Goal: Task Accomplishment & Management: Manage account settings

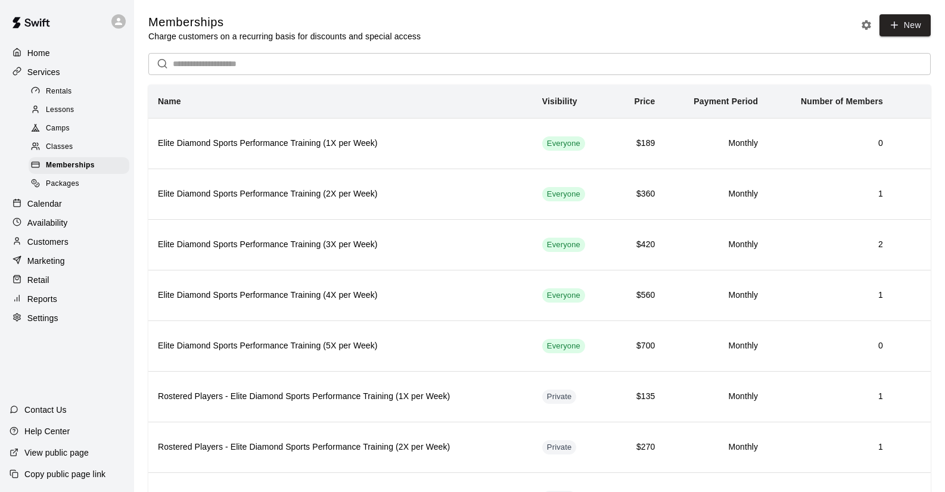
click at [65, 144] on span "Classes" at bounding box center [59, 147] width 27 height 12
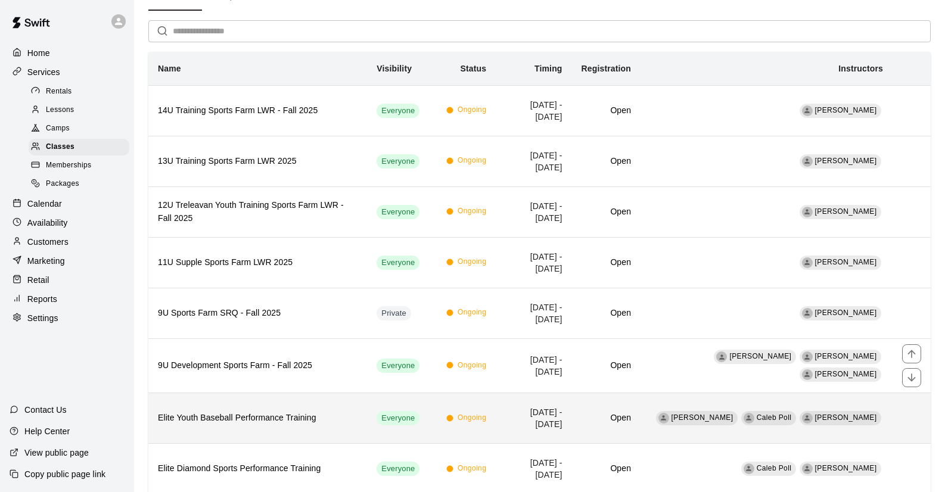
scroll to position [89, 0]
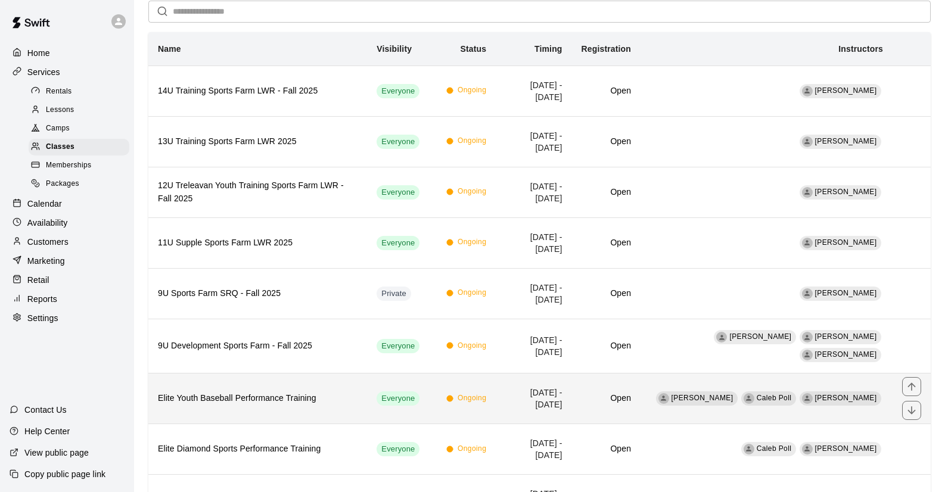
click at [279, 399] on h6 "Elite Youth Baseball Performance Training" at bounding box center [258, 398] width 200 height 13
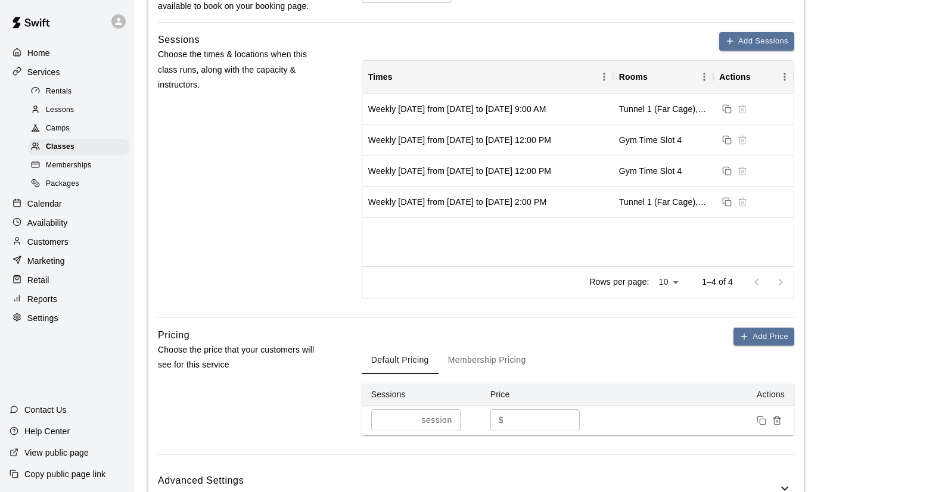
scroll to position [714, 0]
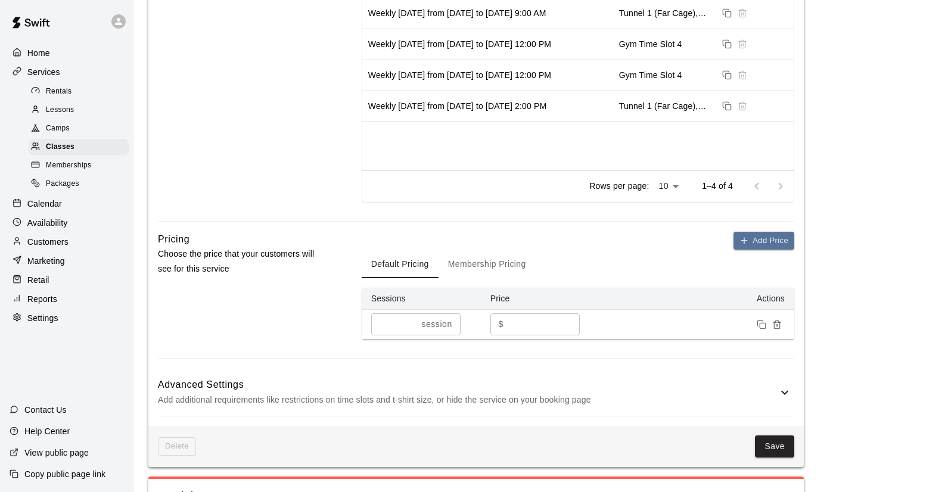
click at [407, 402] on p "Add additional requirements like restrictions on time slots and t-shirt size, o…" at bounding box center [468, 400] width 620 height 15
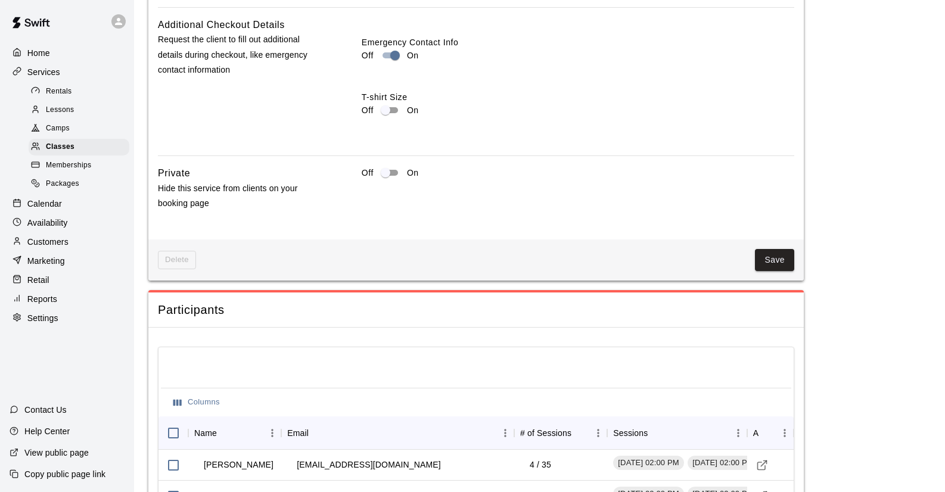
scroll to position [1597, 0]
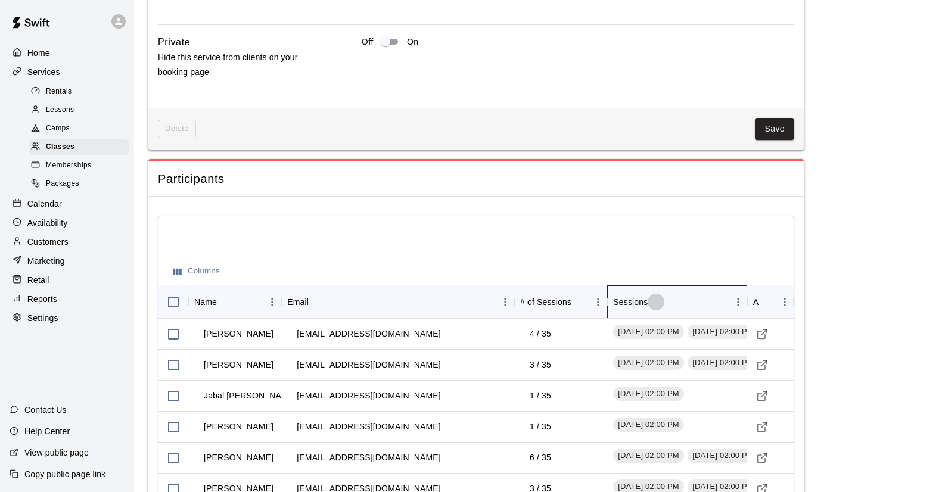
click at [656, 298] on icon "Sort" at bounding box center [655, 301] width 7 height 7
click at [654, 297] on icon "Sort" at bounding box center [656, 302] width 11 height 11
click at [740, 297] on icon "Sessions" at bounding box center [747, 302] width 14 height 14
click at [525, 248] on div at bounding box center [476, 238] width 630 height 38
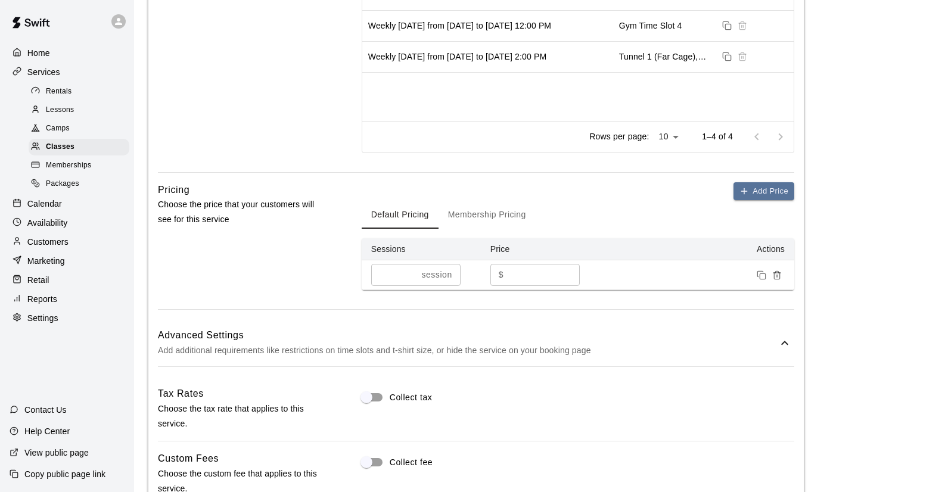
scroll to position [584, 0]
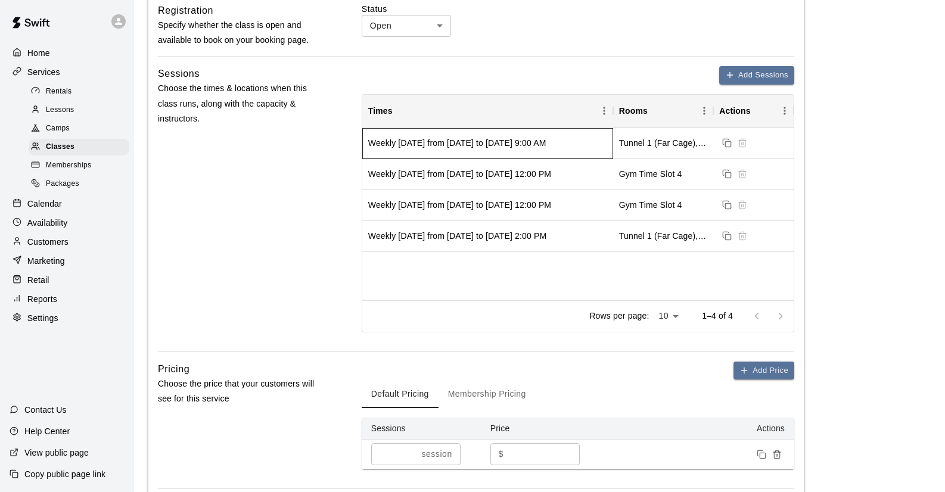
click at [480, 143] on div "Weekly [DATE] from [DATE] to [DATE] 9:00 AM" at bounding box center [457, 143] width 178 height 12
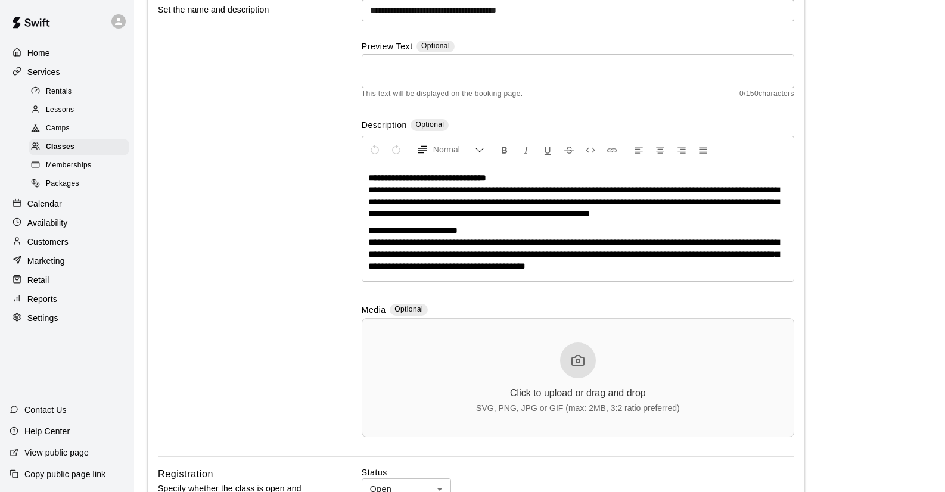
scroll to position [0, 0]
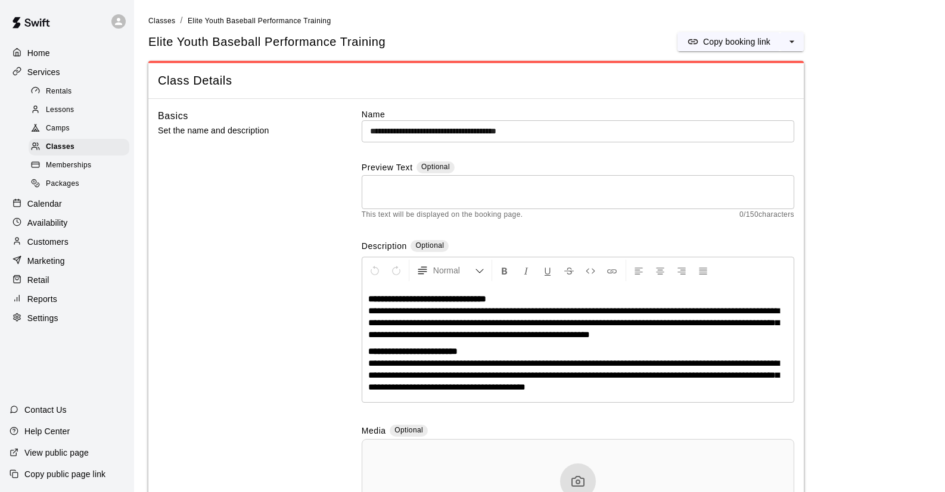
click at [52, 202] on p "Calendar" at bounding box center [44, 204] width 35 height 12
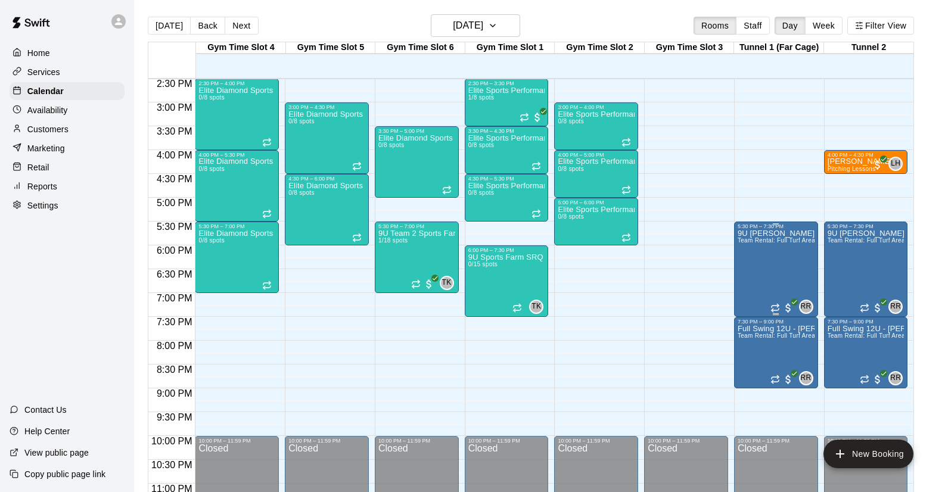
scroll to position [657, 0]
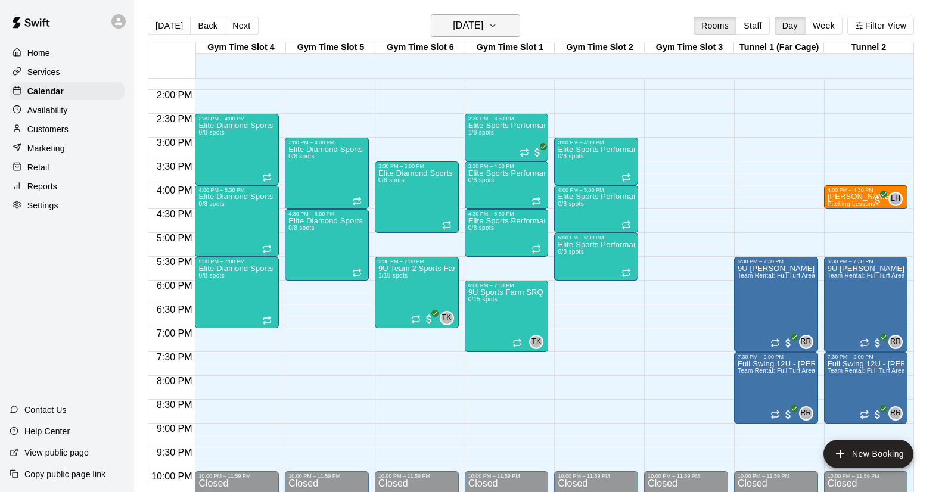
click at [497, 23] on icon "button" at bounding box center [493, 25] width 10 height 14
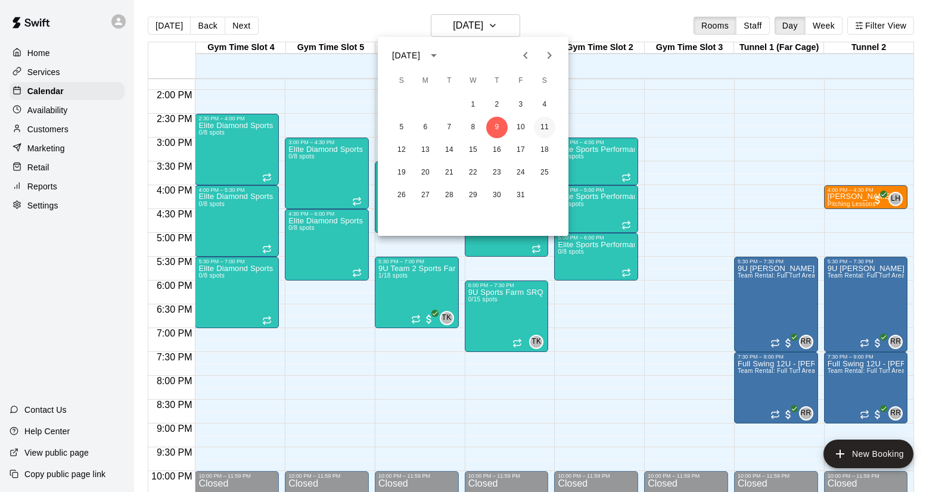
click at [543, 128] on button "11" at bounding box center [544, 127] width 21 height 21
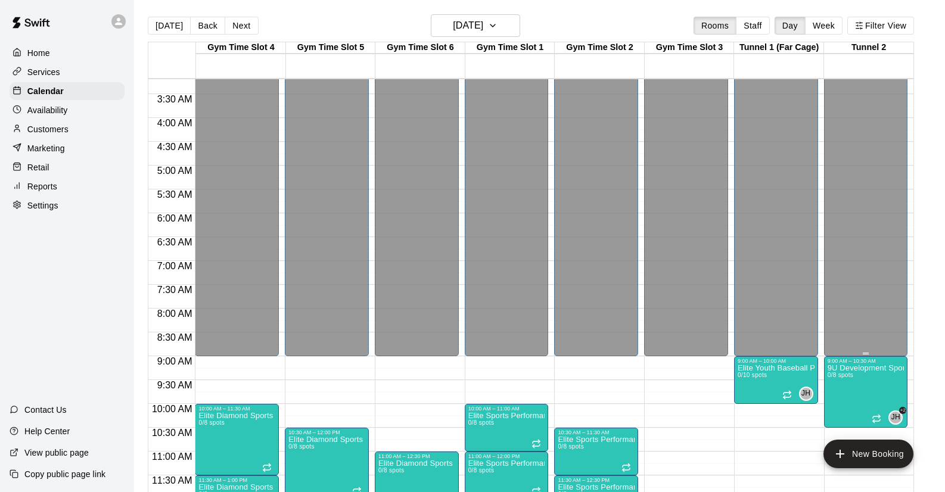
scroll to position [385, 0]
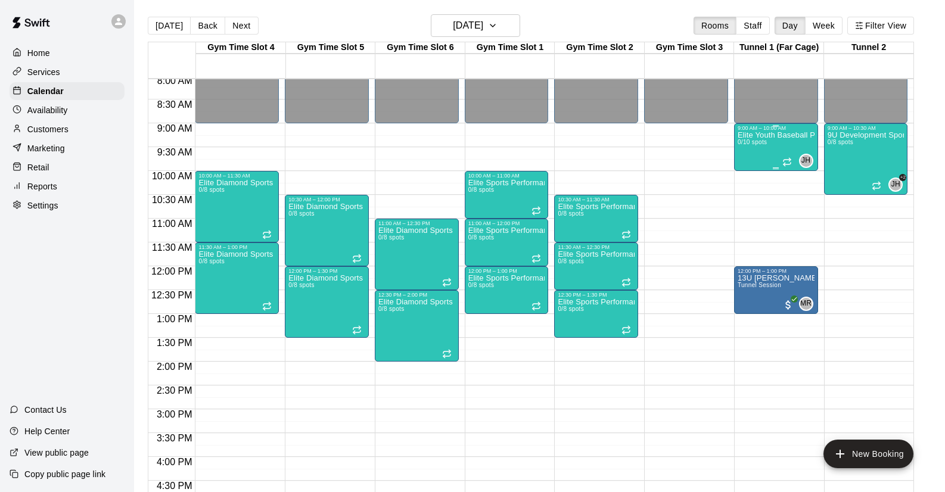
click at [775, 156] on div "Elite Youth Baseball Performance Training 0/10 spots" at bounding box center [776, 377] width 77 height 492
click at [751, 142] on icon "edit" at bounding box center [749, 143] width 11 height 11
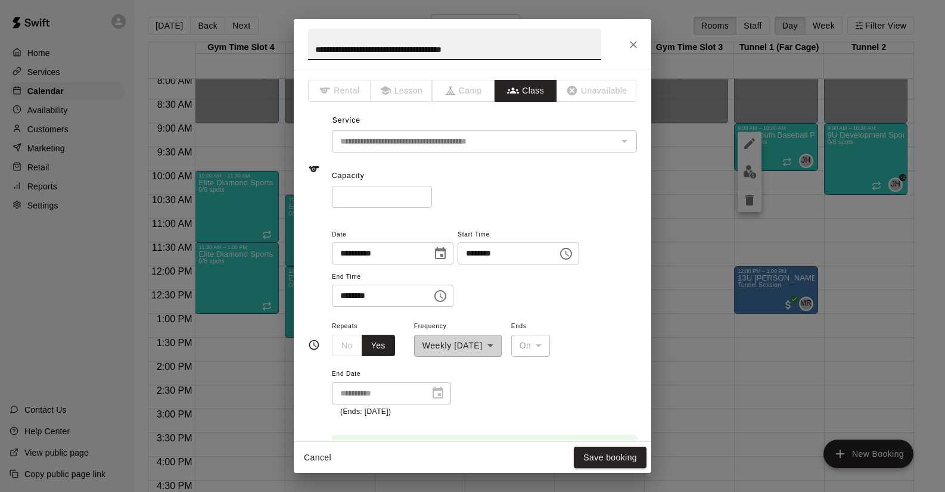
click at [362, 291] on input "********" at bounding box center [378, 296] width 92 height 22
type input "********"
click at [612, 459] on button "Save booking" at bounding box center [610, 458] width 73 height 22
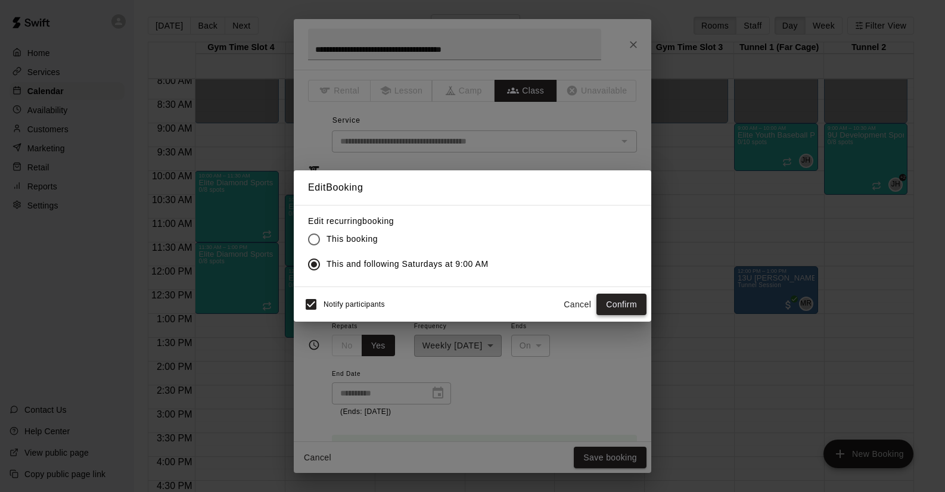
click at [618, 304] on button "Confirm" at bounding box center [621, 305] width 50 height 22
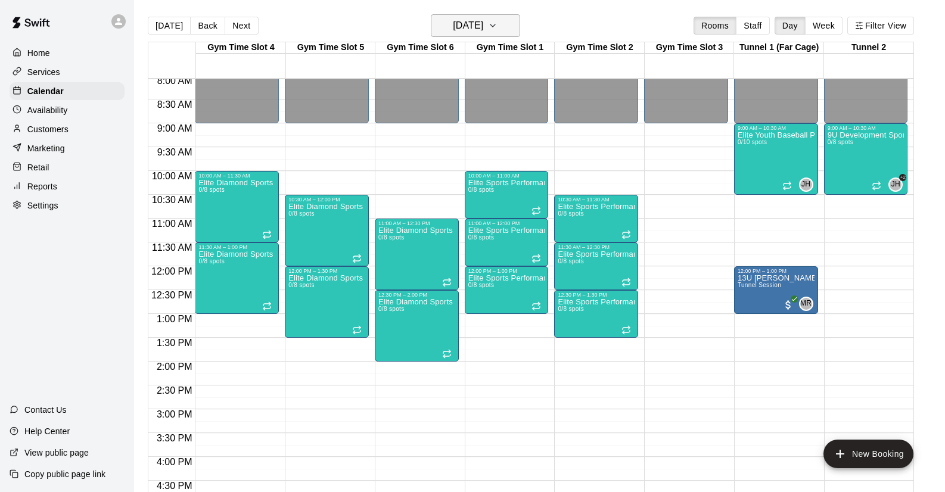
click at [497, 24] on icon "button" at bounding box center [493, 25] width 10 height 14
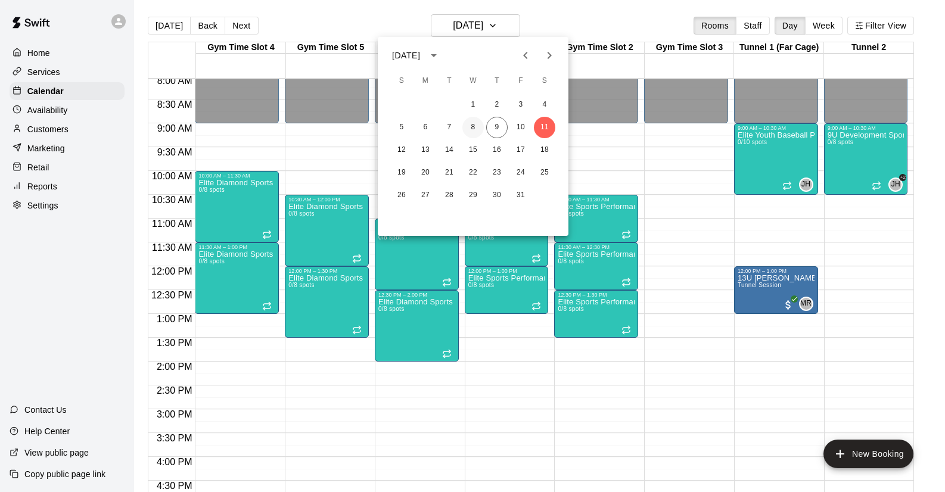
click at [471, 129] on button "8" at bounding box center [472, 127] width 21 height 21
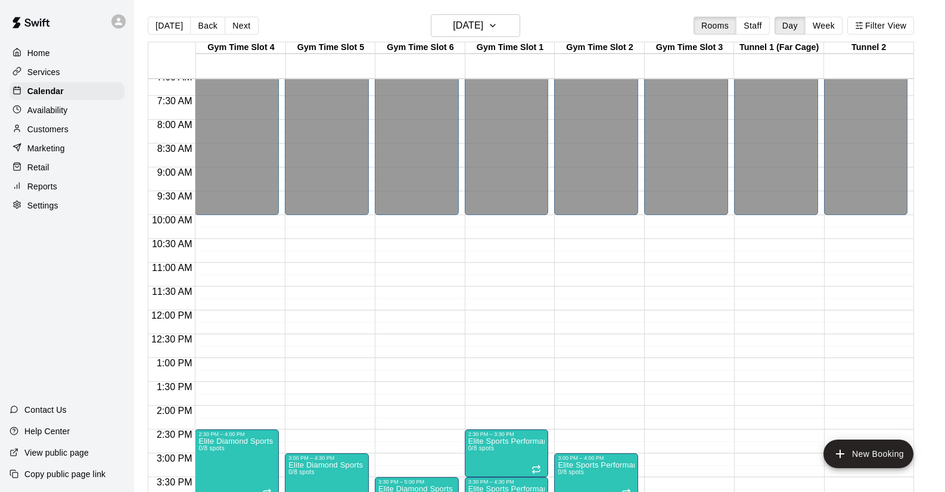
scroll to position [205, 0]
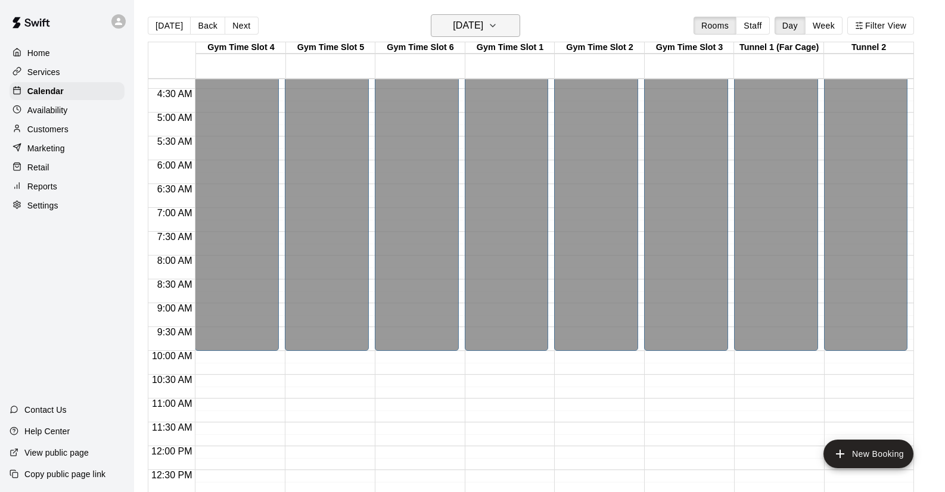
click at [497, 27] on icon "button" at bounding box center [493, 25] width 10 height 14
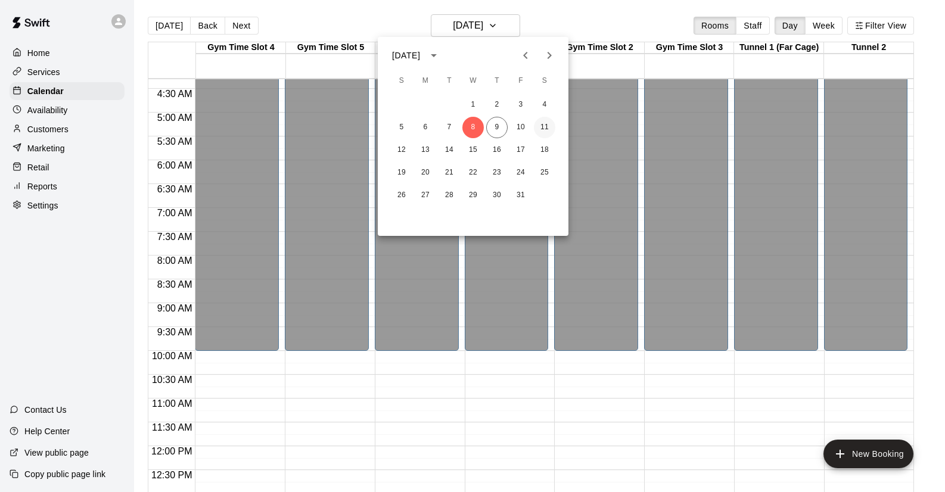
click at [549, 130] on button "11" at bounding box center [544, 127] width 21 height 21
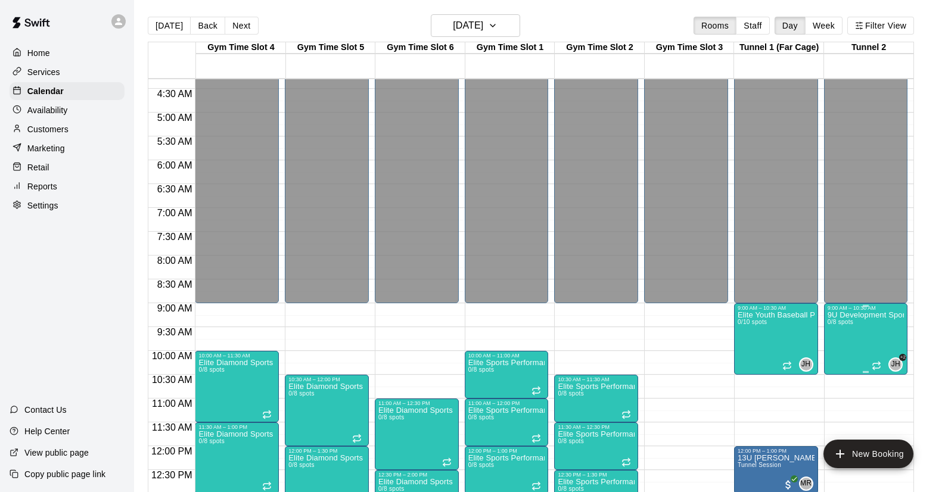
click at [854, 315] on p "9U Development Sports Farm - Fall 2025" at bounding box center [866, 315] width 77 height 0
click at [840, 327] on icon "edit" at bounding box center [839, 327] width 11 height 11
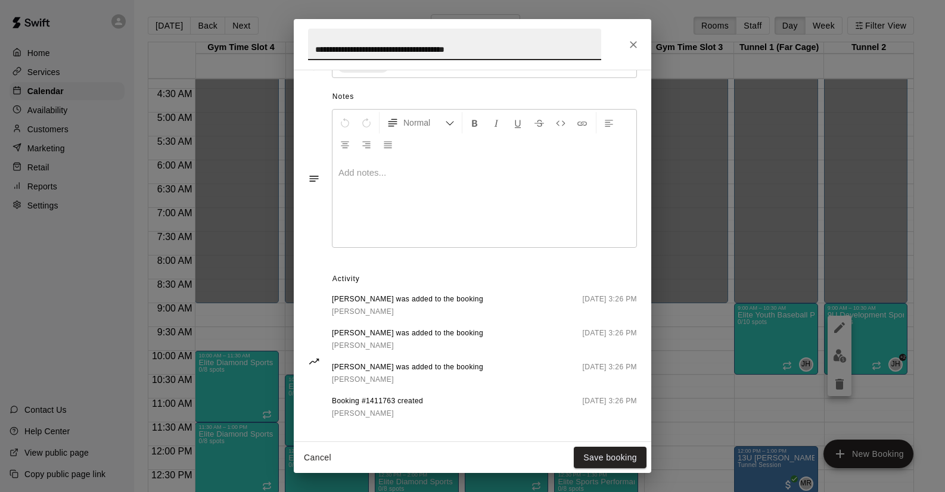
scroll to position [98, 0]
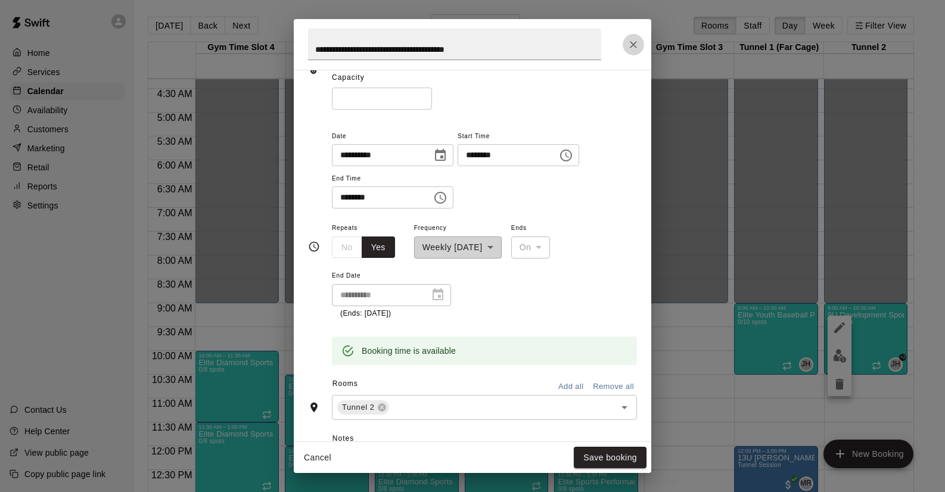
click at [633, 45] on icon "Close" at bounding box center [633, 44] width 7 height 7
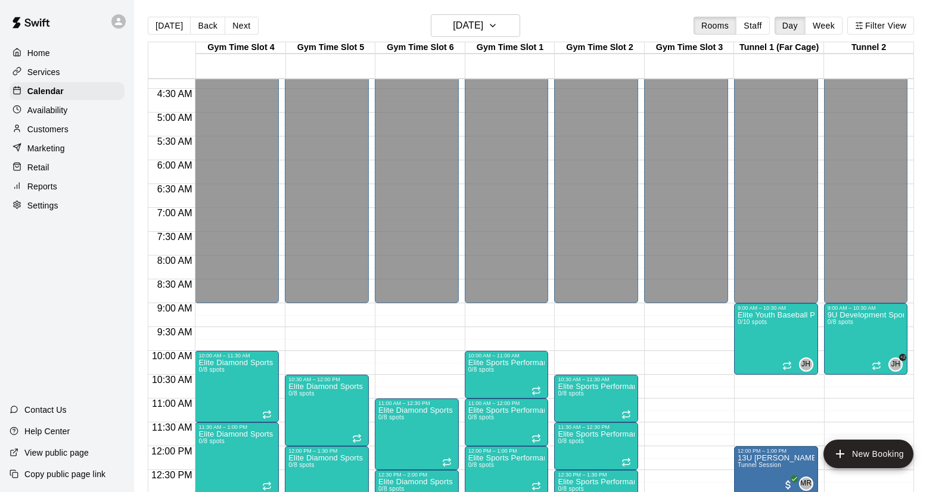
click at [39, 72] on p "Services" at bounding box center [43, 72] width 33 height 12
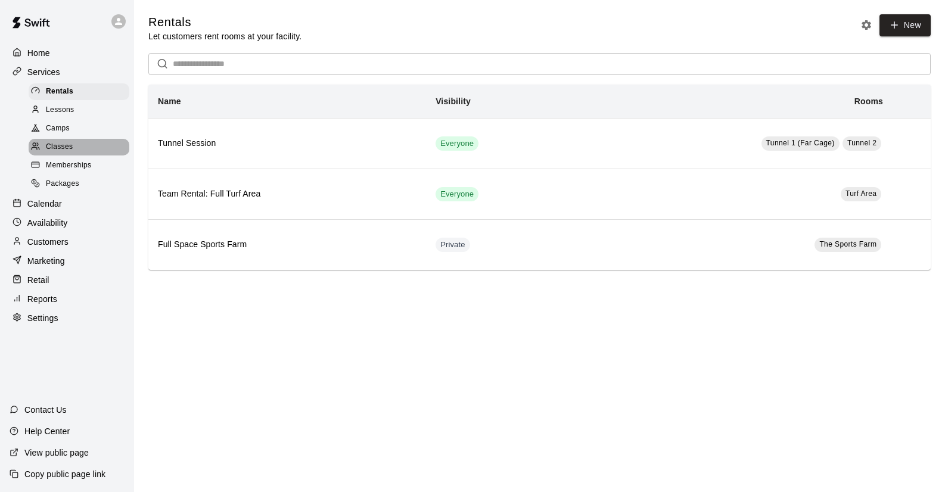
click at [60, 142] on span "Classes" at bounding box center [59, 147] width 27 height 12
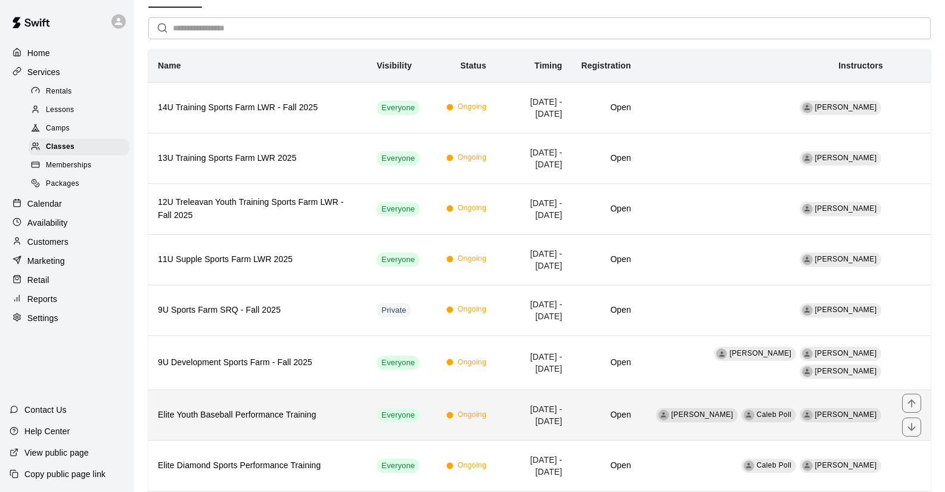
scroll to position [139, 0]
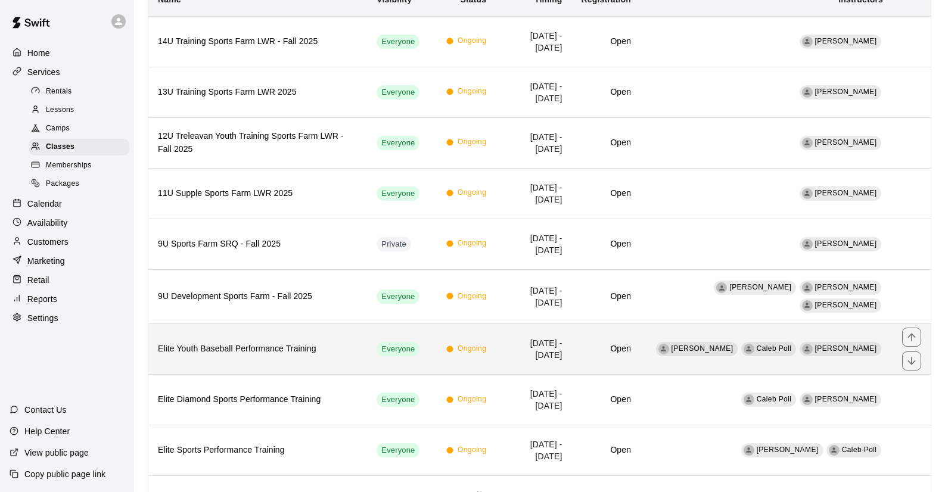
click at [283, 358] on th "Elite Youth Baseball Performance Training" at bounding box center [257, 349] width 219 height 51
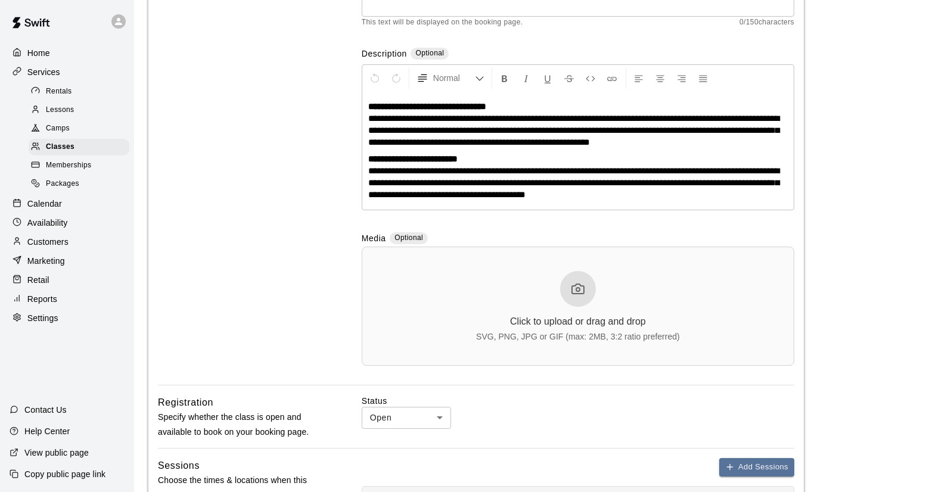
scroll to position [489, 0]
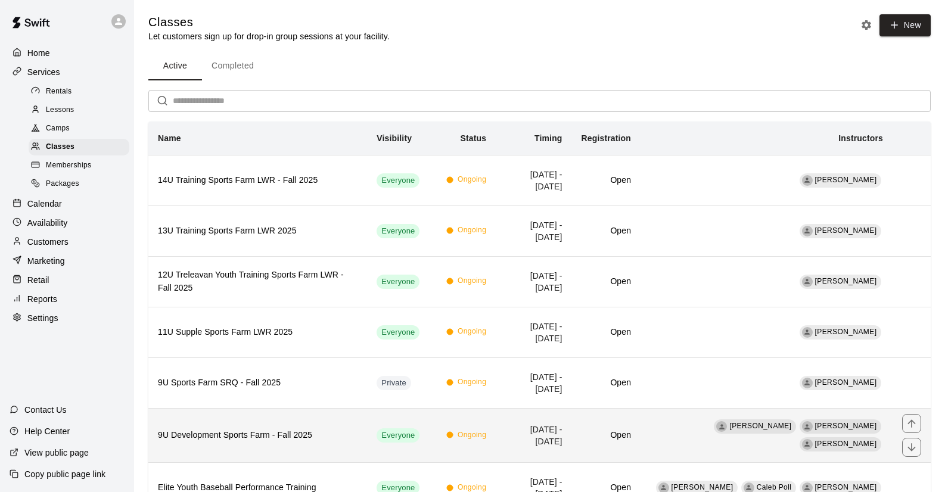
click at [275, 433] on h6 "9U Development Sports Farm - Fall 2025" at bounding box center [258, 435] width 200 height 13
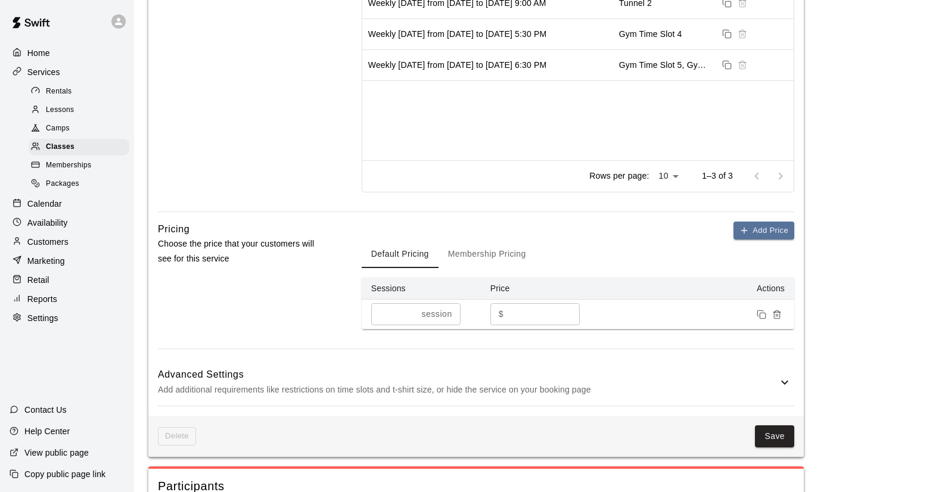
scroll to position [817, 0]
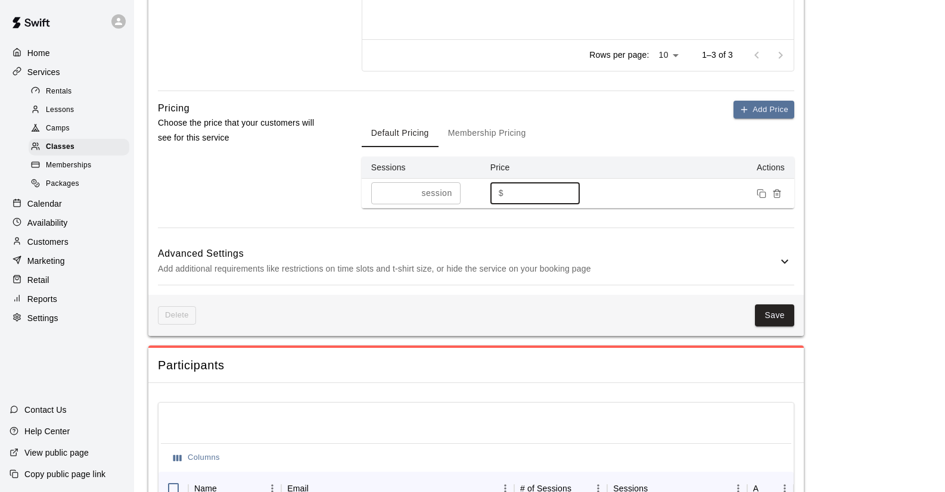
click at [521, 192] on input "**" at bounding box center [543, 193] width 71 height 22
type input "*"
type input "**"
click at [777, 315] on button "Save" at bounding box center [774, 315] width 39 height 22
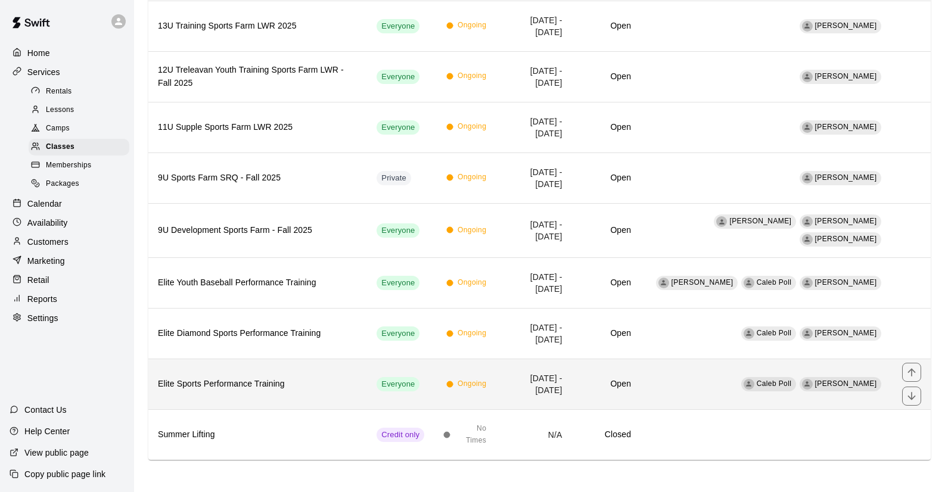
scroll to position [209, 0]
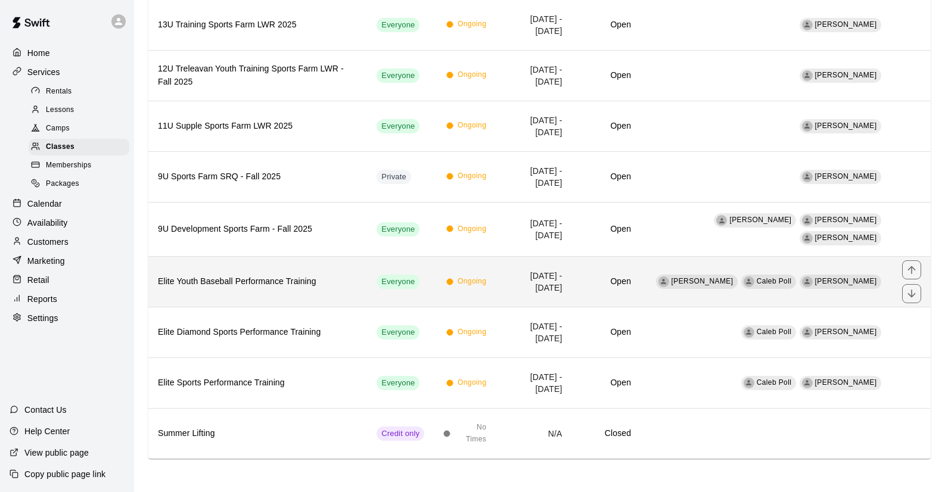
click at [256, 280] on h6 "Elite Youth Baseball Performance Training" at bounding box center [258, 281] width 200 height 13
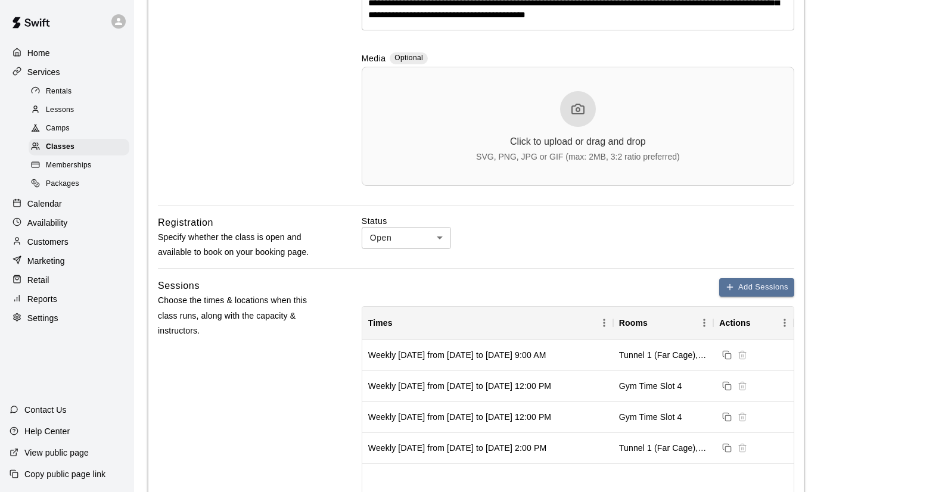
scroll to position [408, 0]
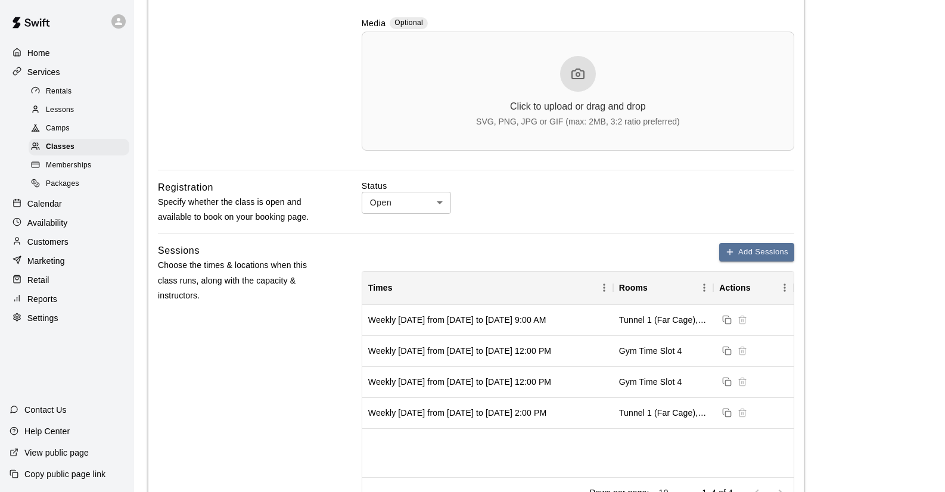
click at [42, 200] on p "Calendar" at bounding box center [44, 204] width 35 height 12
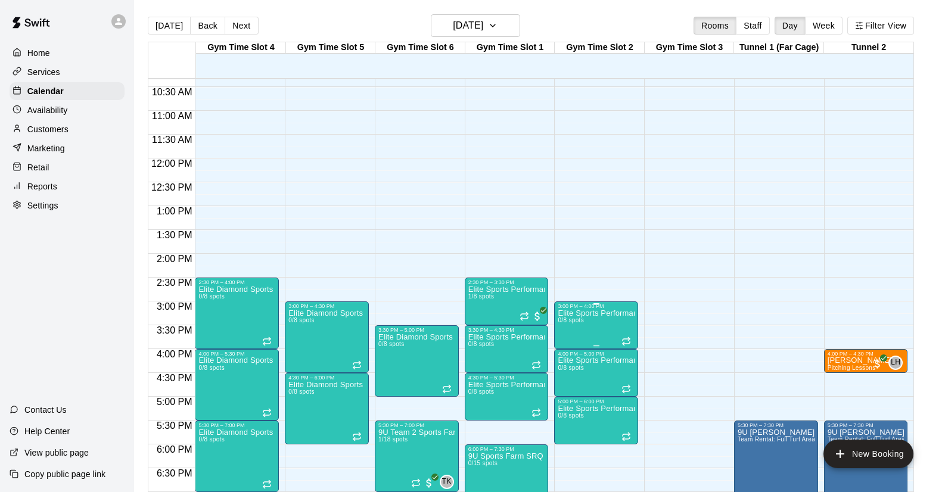
scroll to position [497, 0]
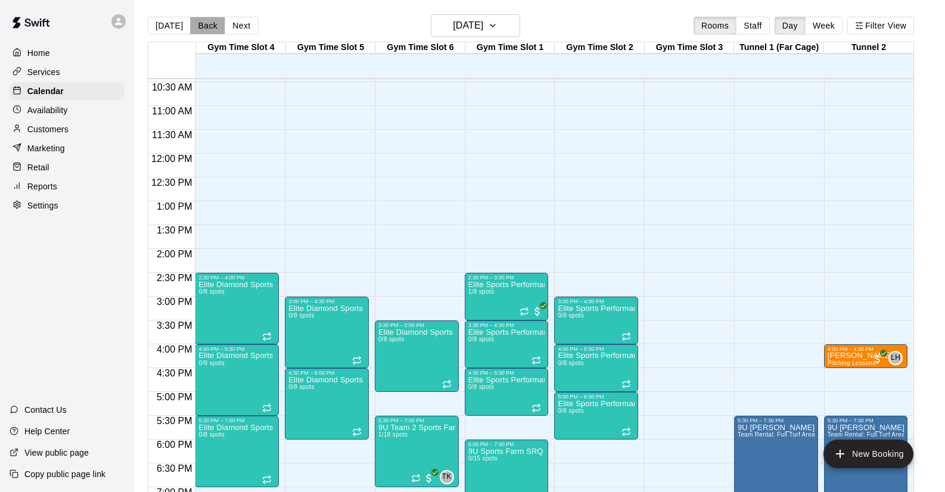
click at [204, 24] on button "Back" at bounding box center [207, 26] width 35 height 18
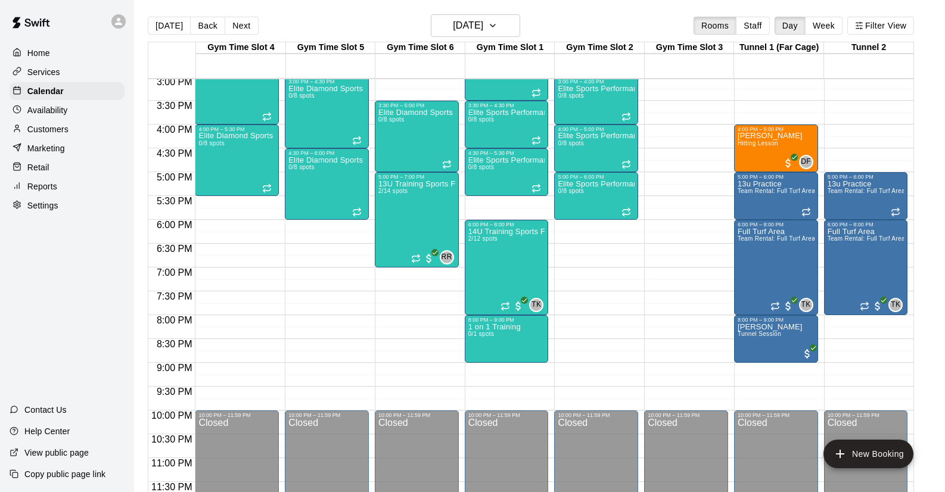
scroll to position [691, 0]
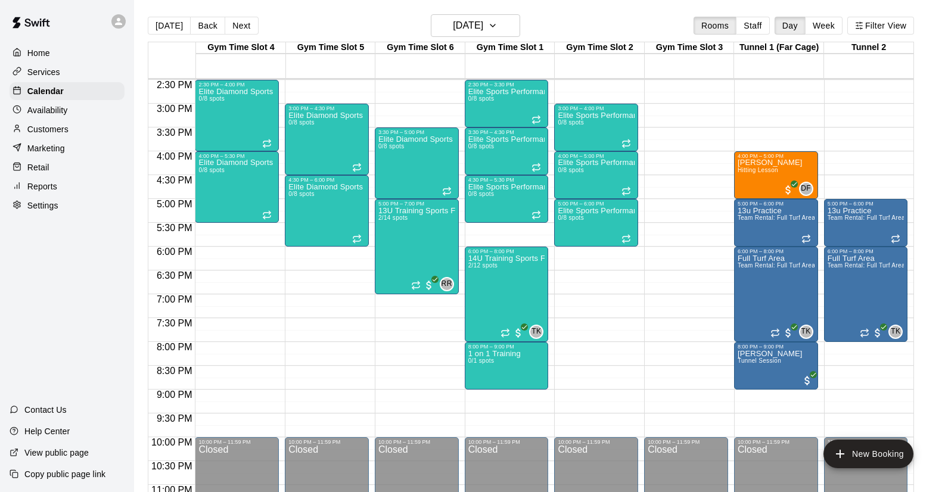
click at [43, 74] on p "Services" at bounding box center [43, 72] width 33 height 12
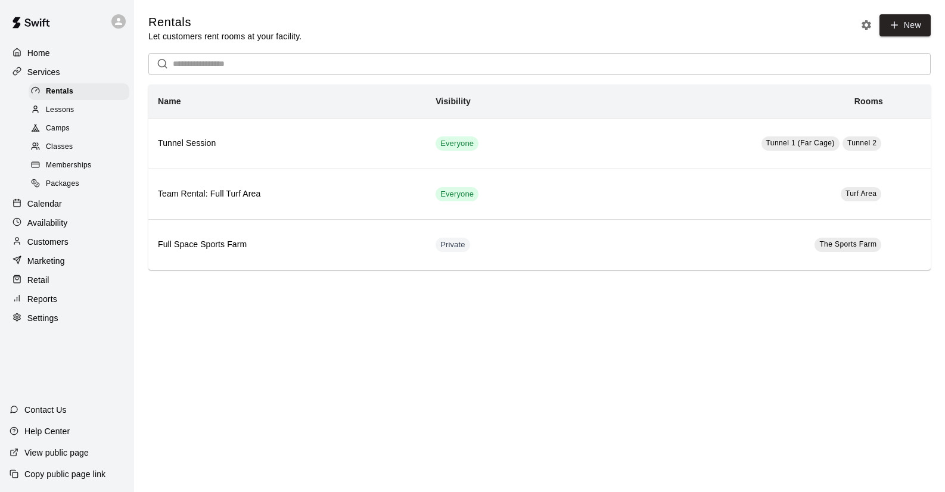
click at [73, 123] on div "Camps" at bounding box center [79, 128] width 101 height 17
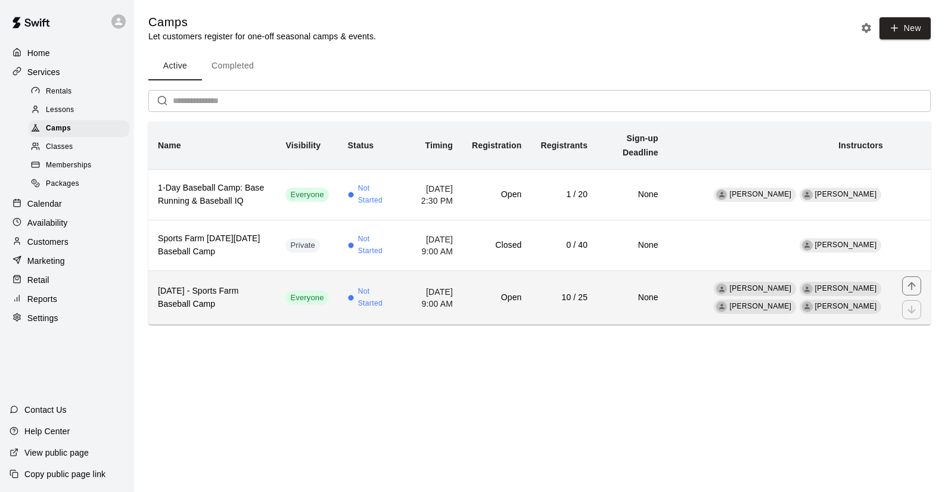
click at [462, 291] on td "[DATE] 9:00 AM" at bounding box center [431, 297] width 63 height 54
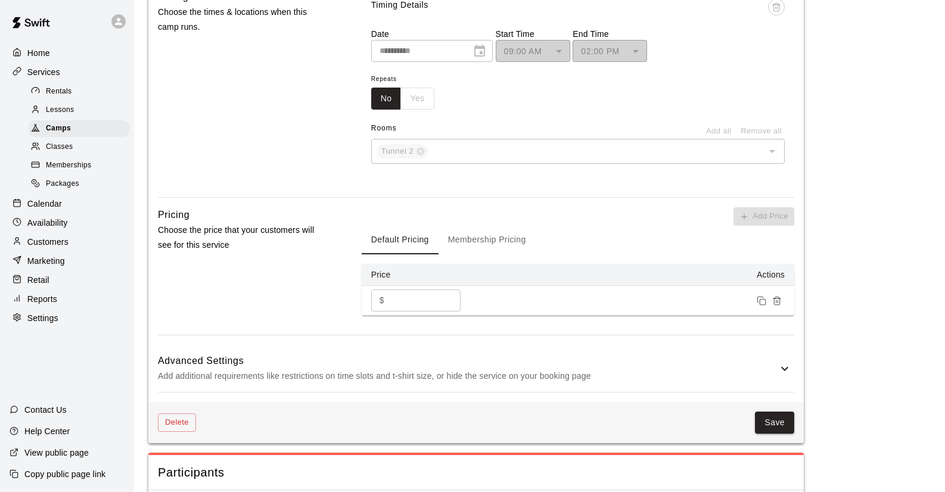
scroll to position [1099, 0]
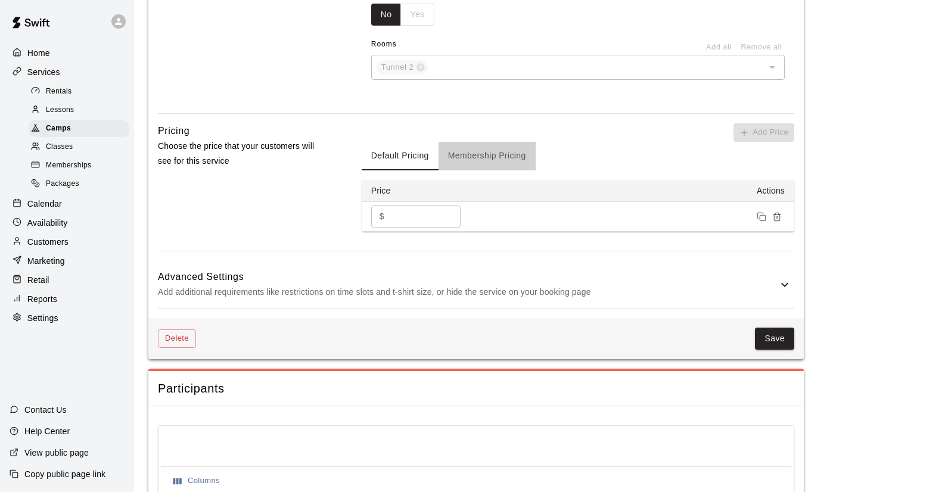
click at [492, 150] on button "Membership Pricing" at bounding box center [487, 156] width 97 height 29
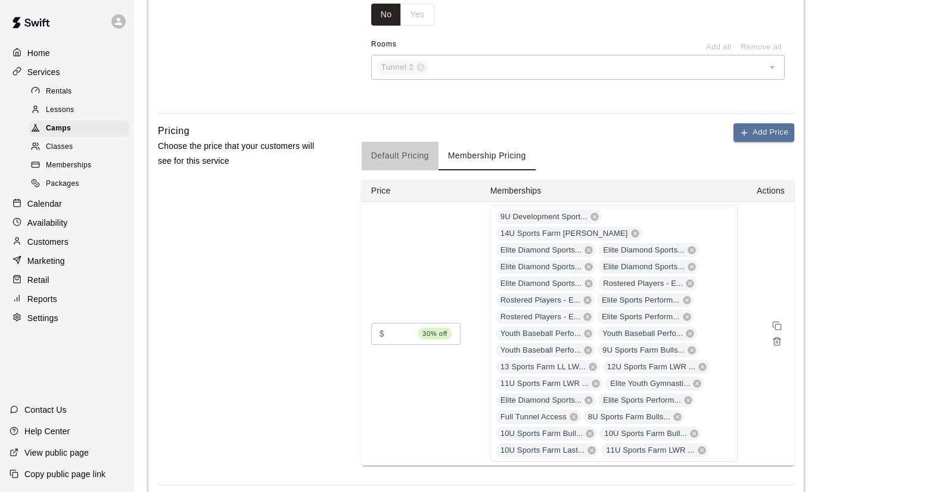
click at [399, 152] on button "Default Pricing" at bounding box center [400, 156] width 77 height 29
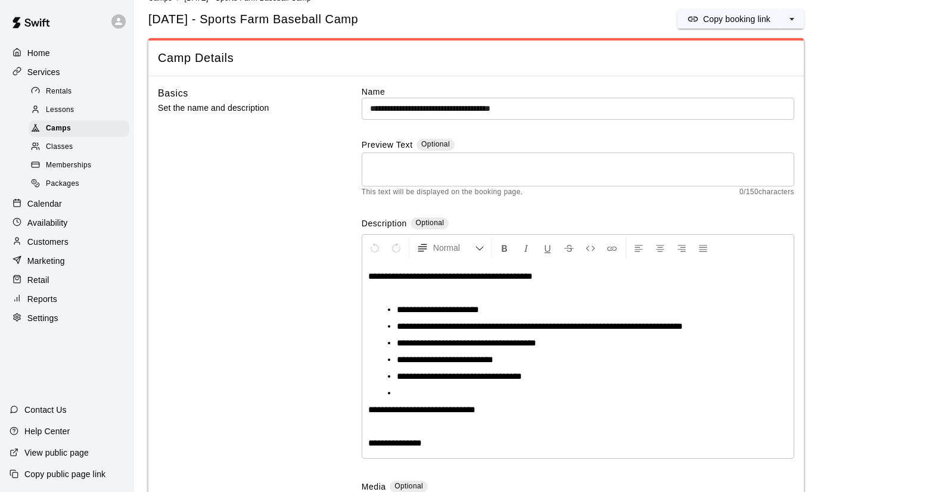
scroll to position [0, 0]
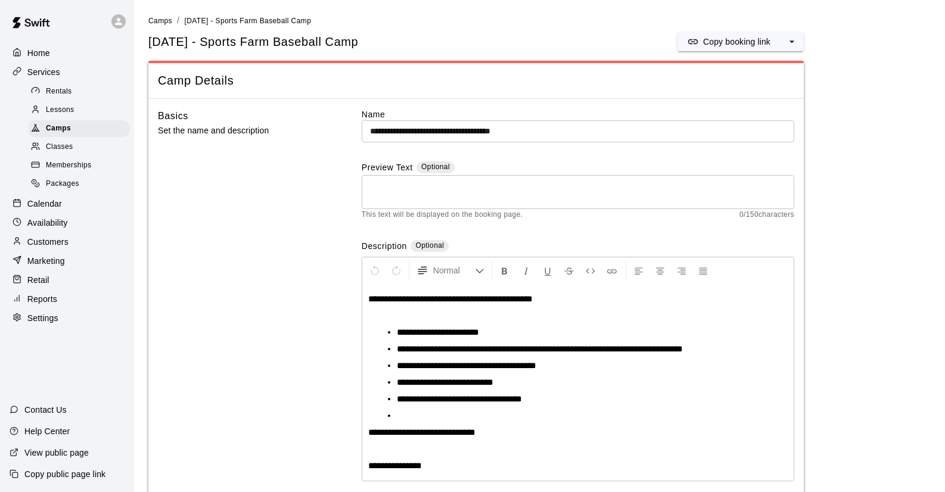
click at [64, 160] on span "Memberships" at bounding box center [68, 166] width 45 height 12
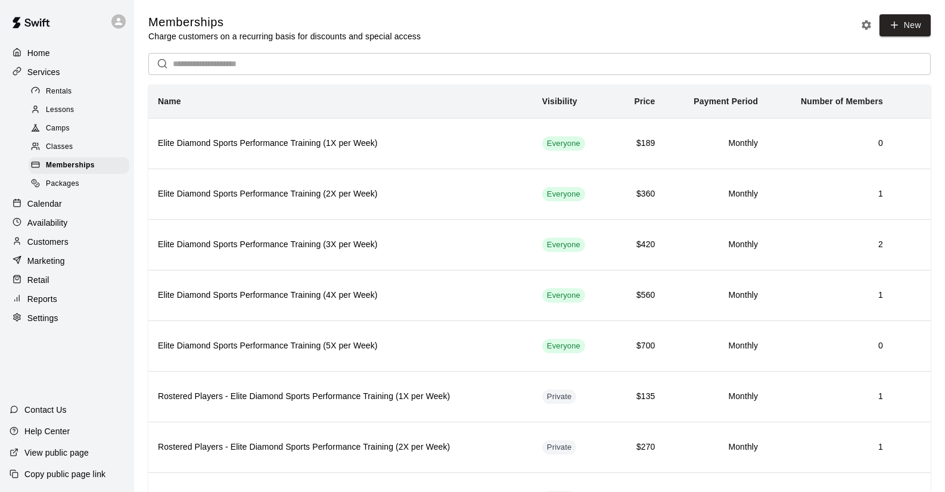
click at [61, 141] on span "Classes" at bounding box center [59, 147] width 27 height 12
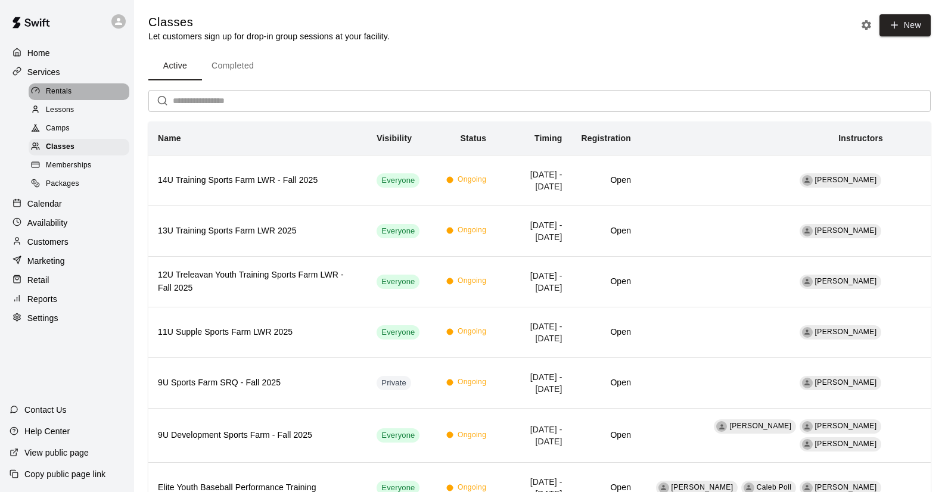
click at [54, 86] on span "Rentals" at bounding box center [59, 92] width 26 height 12
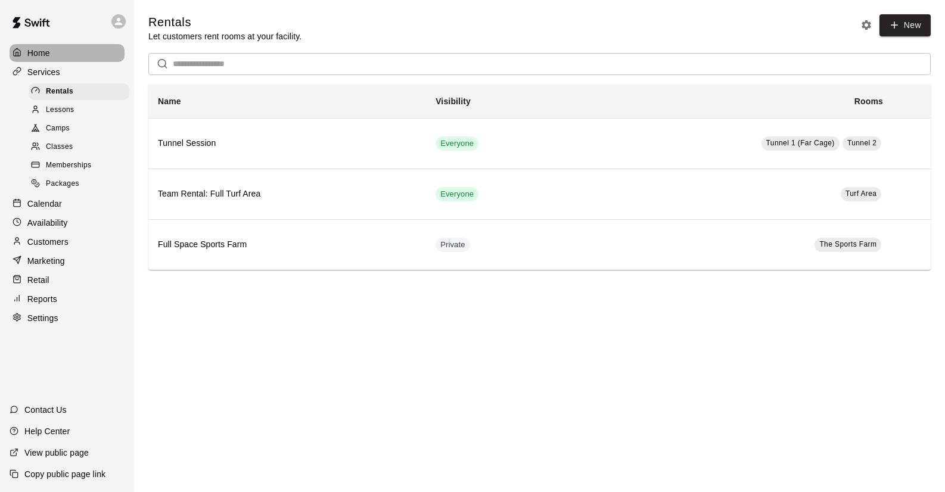
click at [48, 55] on p "Home" at bounding box center [38, 53] width 23 height 12
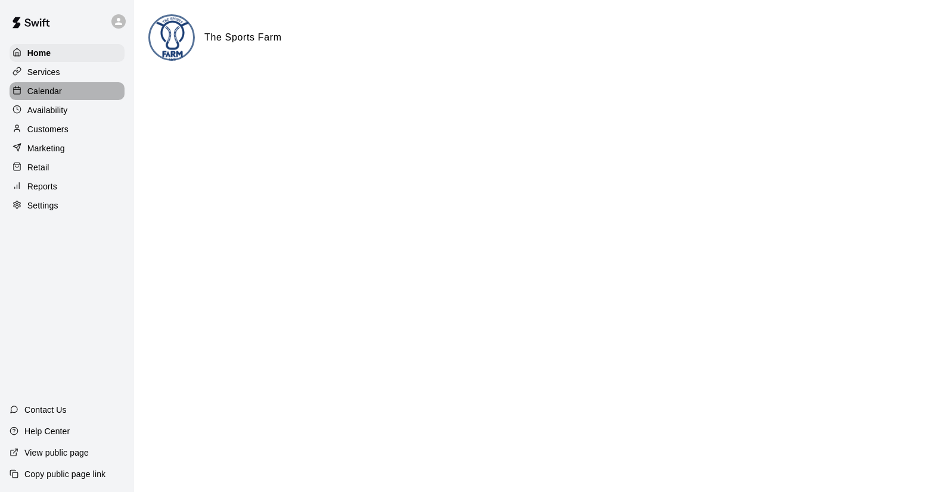
click at [57, 89] on p "Calendar" at bounding box center [44, 91] width 35 height 12
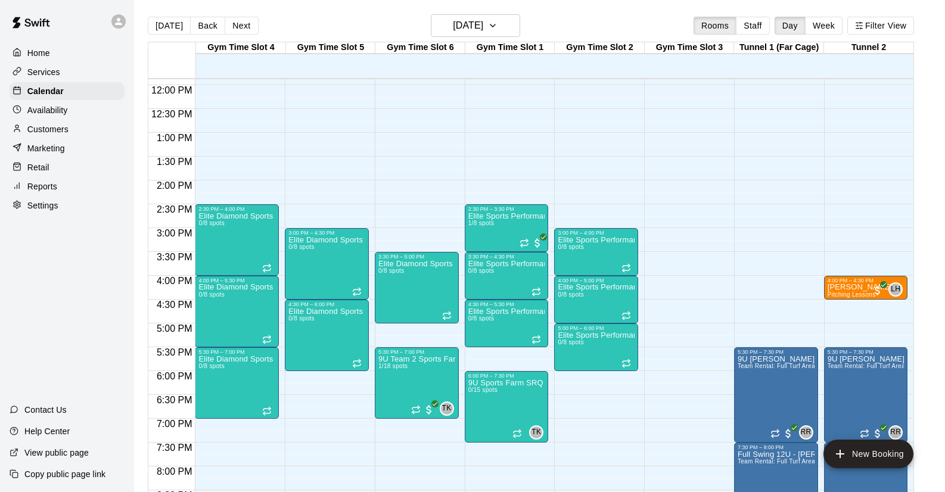
scroll to position [640, 0]
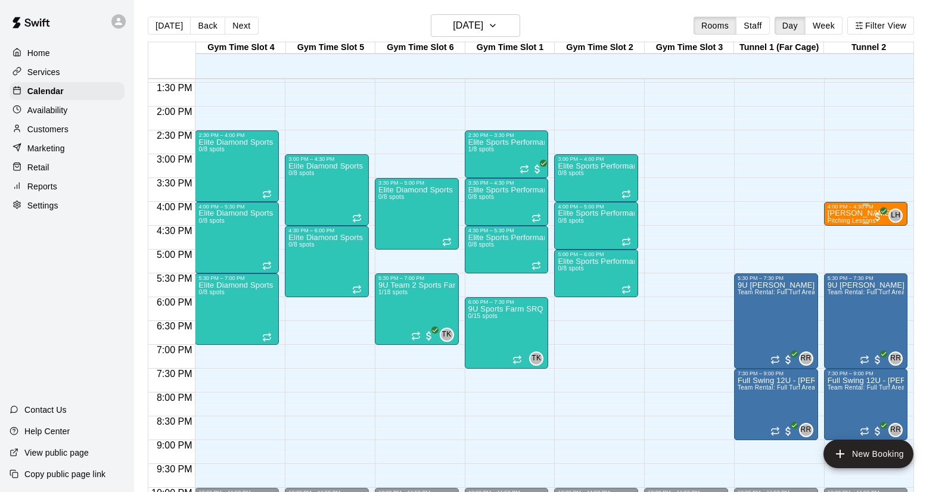
click at [850, 213] on p "[PERSON_NAME]" at bounding box center [860, 213] width 65 height 0
click at [849, 217] on div "[PERSON_NAME] Pitching Lessons" at bounding box center [860, 456] width 65 height 492
click at [839, 253] on img "edit" at bounding box center [840, 251] width 14 height 14
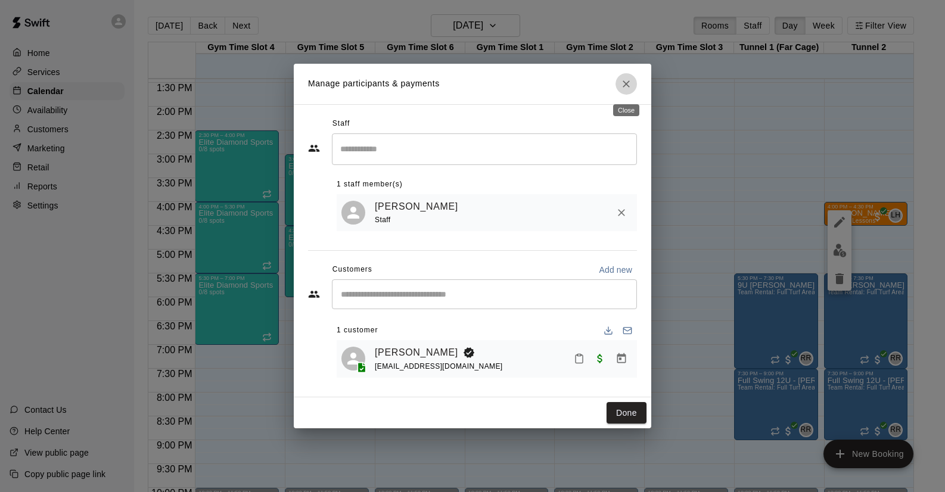
click at [625, 82] on icon "Close" at bounding box center [626, 84] width 12 height 12
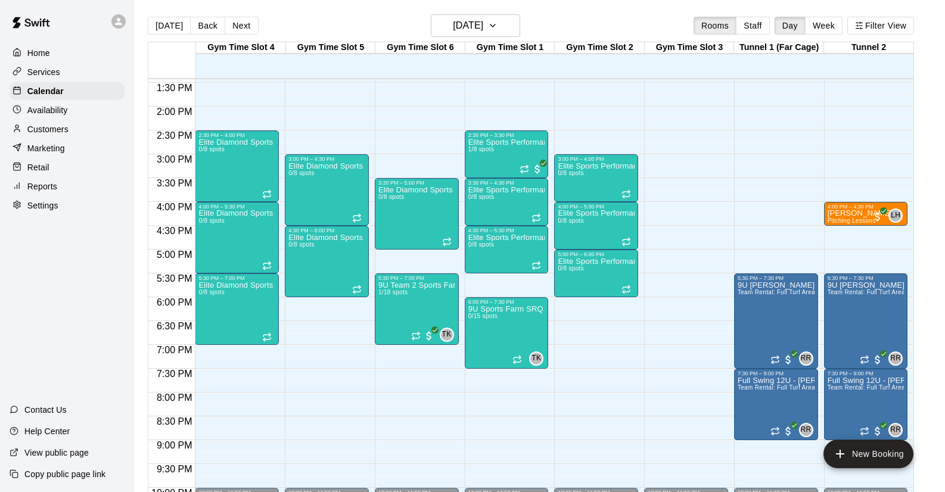
click at [54, 70] on p "Services" at bounding box center [43, 72] width 33 height 12
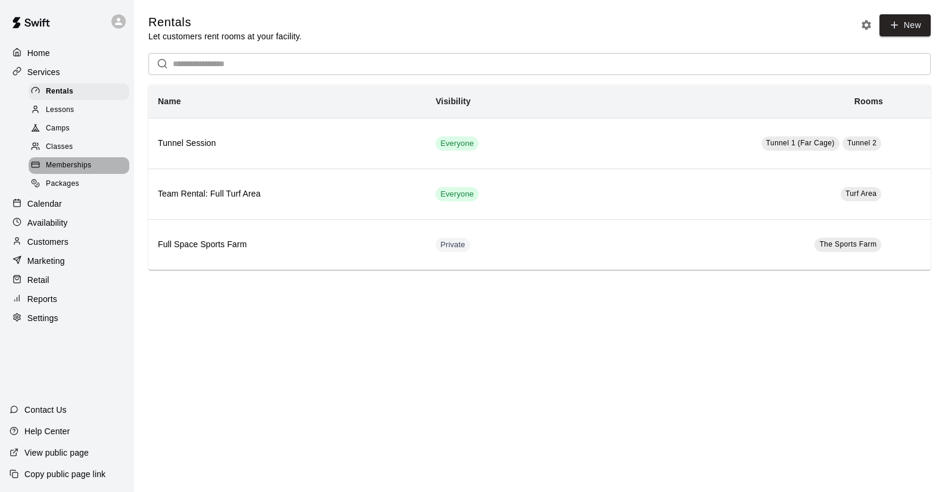
click at [69, 164] on span "Memberships" at bounding box center [68, 166] width 45 height 12
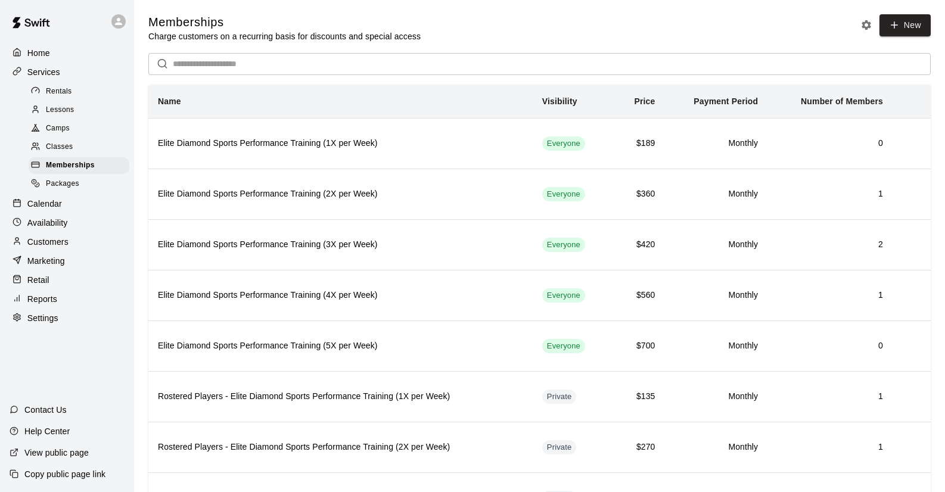
click at [58, 112] on span "Lessons" at bounding box center [60, 110] width 29 height 12
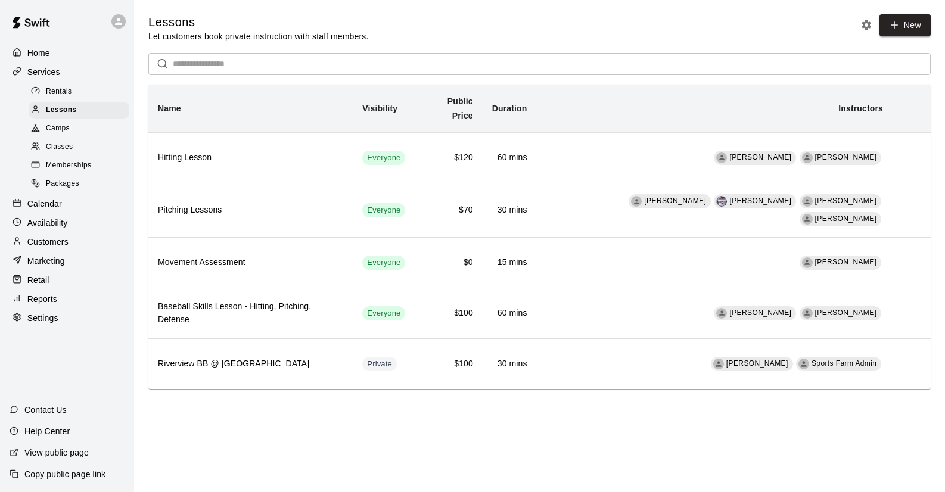
click at [60, 127] on span "Camps" at bounding box center [58, 129] width 24 height 12
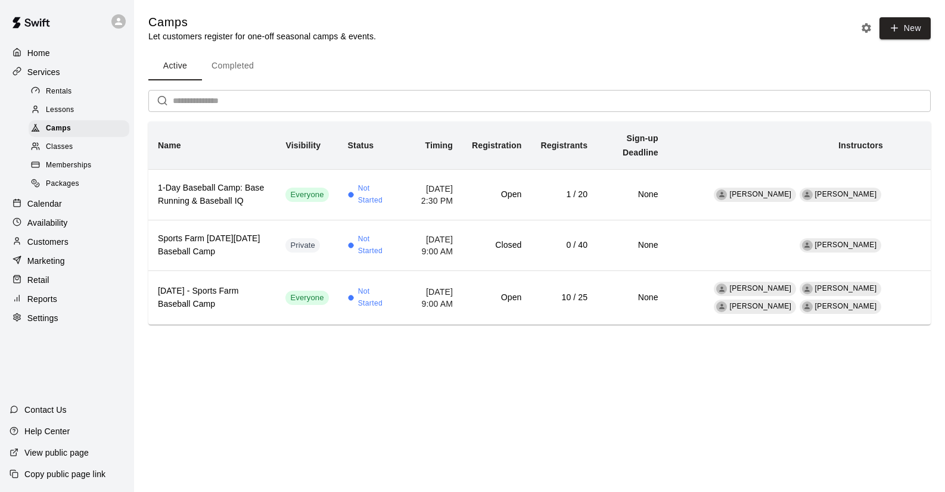
click at [69, 163] on span "Memberships" at bounding box center [68, 166] width 45 height 12
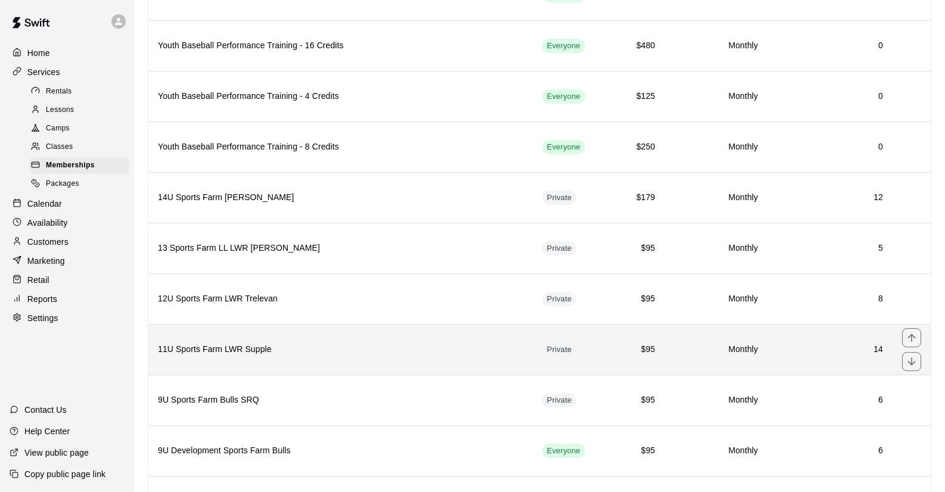
scroll to position [659, 0]
